Goal: Navigation & Orientation: Find specific page/section

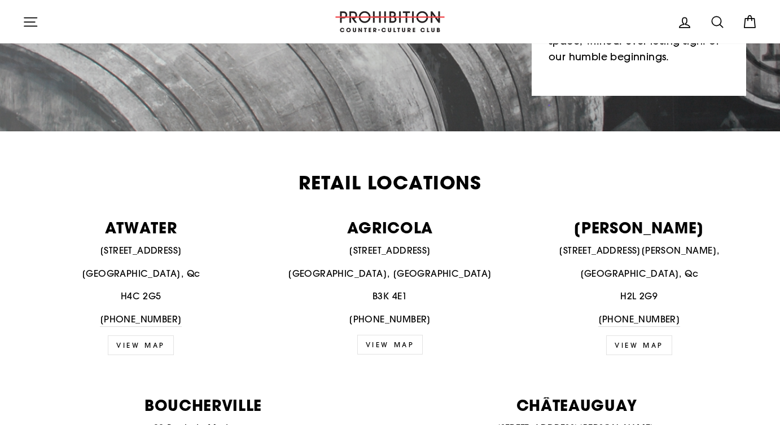
scroll to position [313, 0]
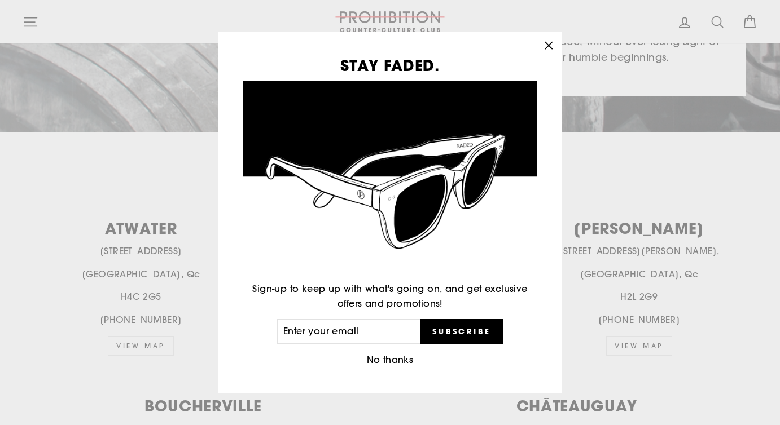
click at [546, 49] on icon "button" at bounding box center [549, 46] width 16 height 16
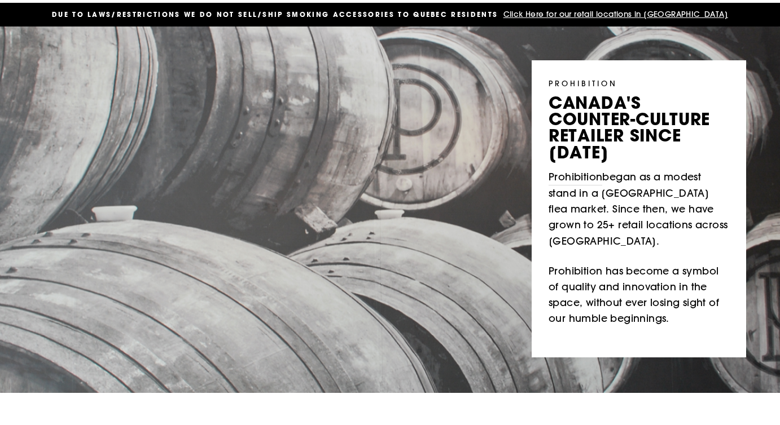
scroll to position [0, 0]
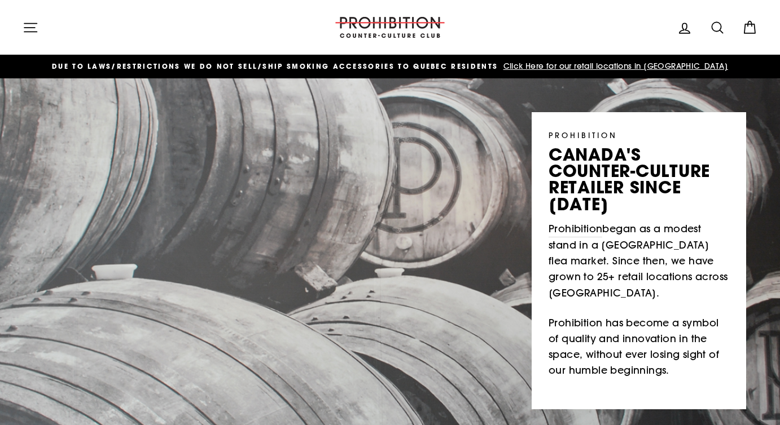
click at [28, 24] on icon "button" at bounding box center [31, 28] width 16 height 16
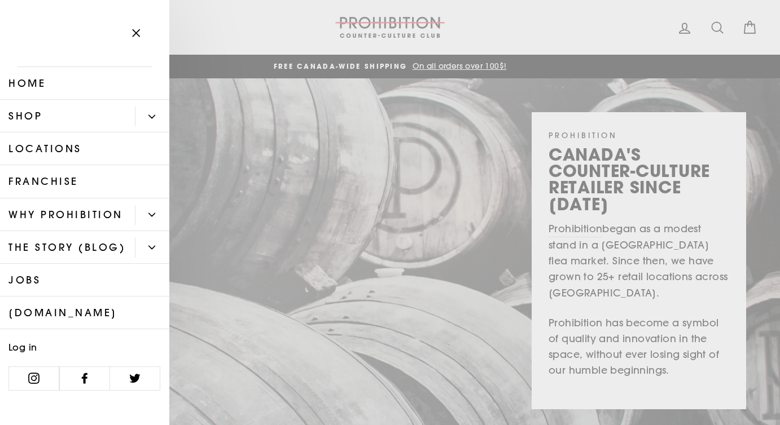
click at [46, 116] on link "Shop" at bounding box center [67, 116] width 135 height 33
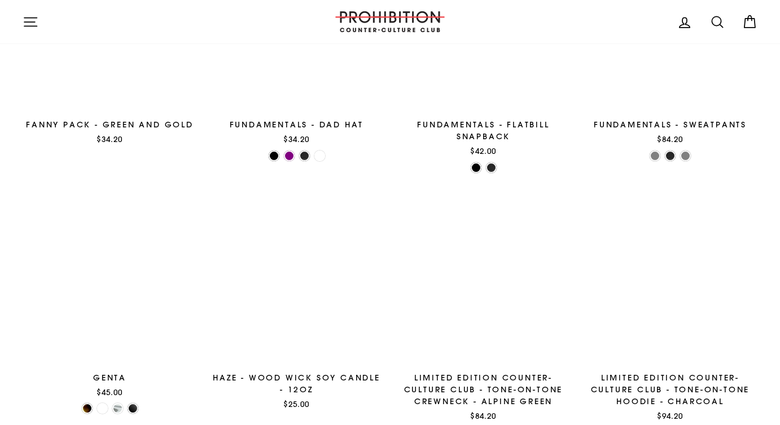
scroll to position [1516, 0]
